Goal: Task Accomplishment & Management: Manage account settings

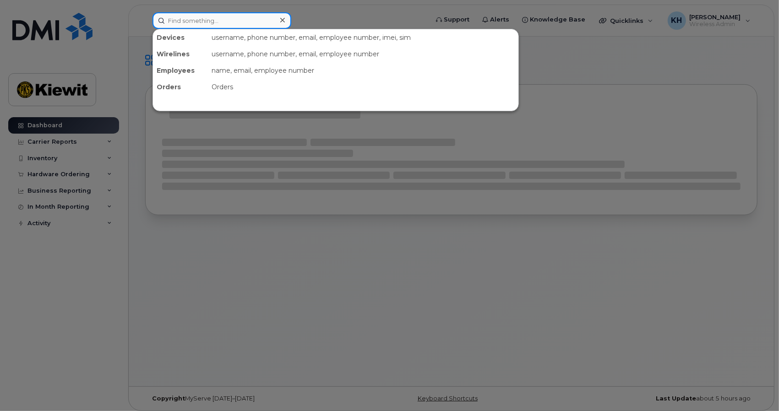
click at [233, 15] on input at bounding box center [222, 20] width 139 height 16
paste input "5878399821"
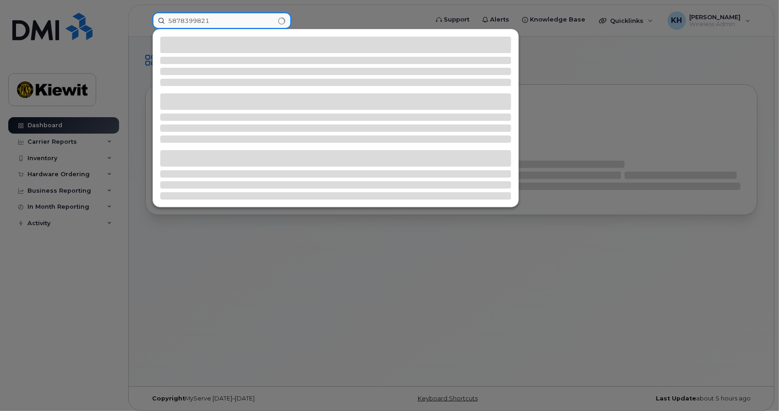
type input "5878399821"
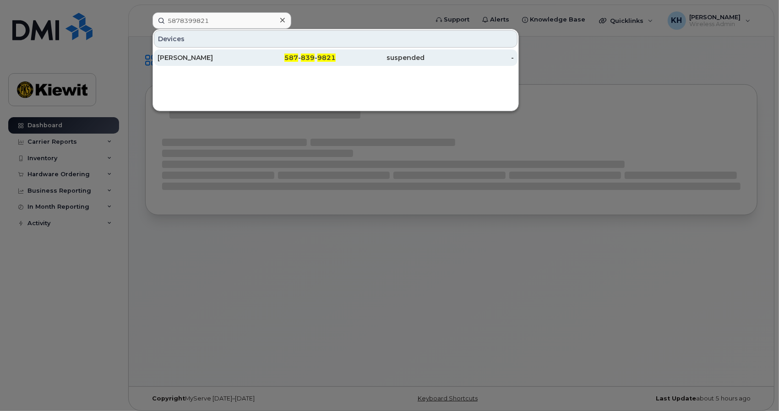
click at [181, 57] on div "[PERSON_NAME]" at bounding box center [202, 57] width 89 height 9
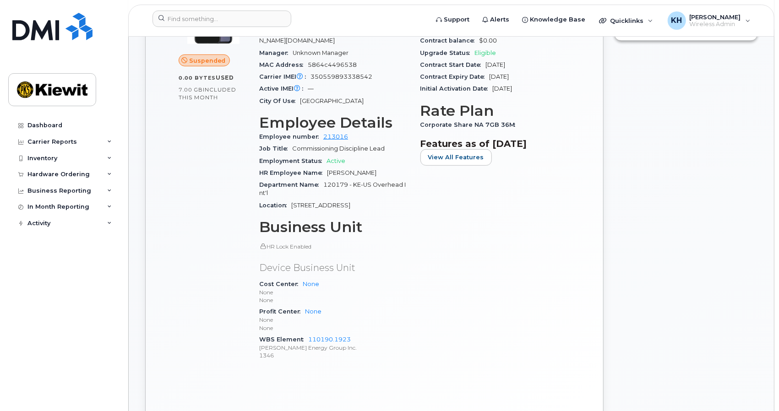
scroll to position [332, 0]
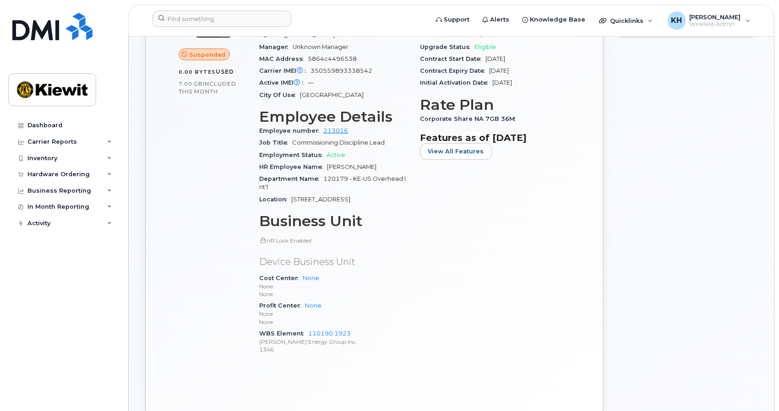
click at [443, 323] on div "Carrier Details Account 0531495220 - Bell - 106318078 - [PERSON_NAME] Canada In…" at bounding box center [495, 171] width 161 height 394
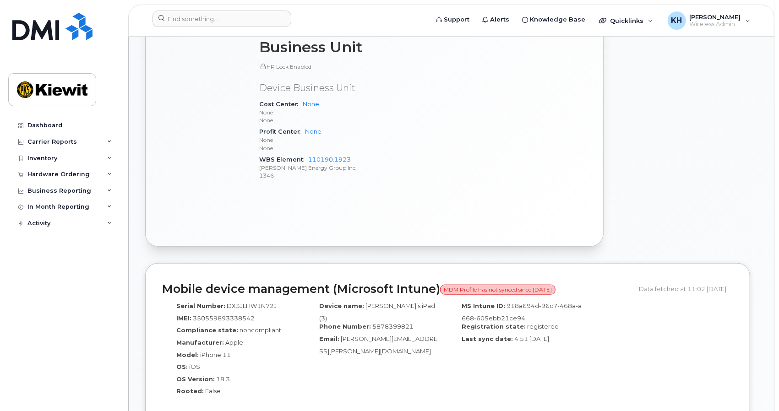
scroll to position [507, 0]
click at [511, 208] on div "Suspended 0.00 Bytes  used 7.00 GB  included this month Device Details Device i…" at bounding box center [374, 13] width 425 height 432
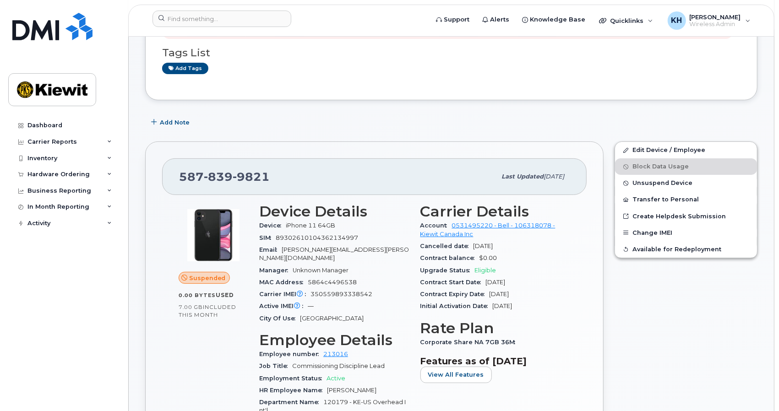
scroll to position [89, 0]
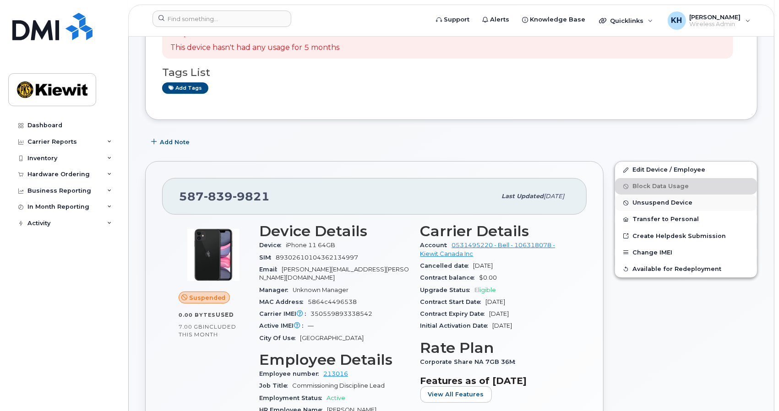
click at [661, 205] on span "Unsuspend Device" at bounding box center [662, 203] width 60 height 7
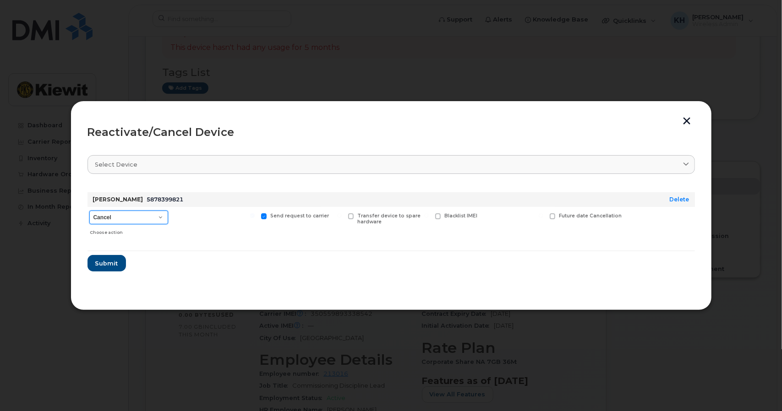
click at [129, 220] on select "Cancel Suspend - Extend Suspension Reactivate" at bounding box center [128, 218] width 79 height 14
select select "[object Object]"
click at [89, 211] on select "Cancel Suspend - Extend Suspension Reactivate" at bounding box center [128, 218] width 79 height 14
click at [105, 266] on span "Submit" at bounding box center [106, 263] width 23 height 9
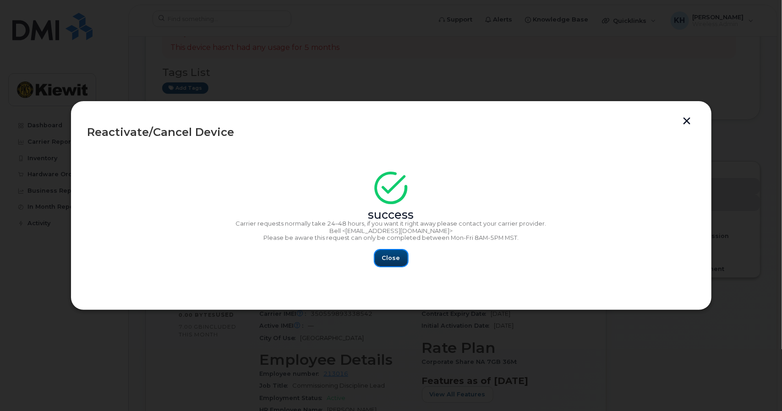
click at [391, 259] on span "Close" at bounding box center [391, 258] width 18 height 9
